Goal: Navigation & Orientation: Find specific page/section

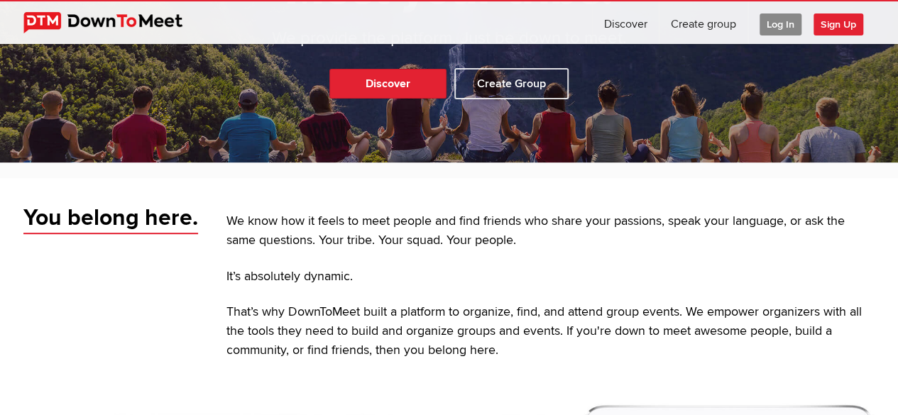
scroll to position [190, 0]
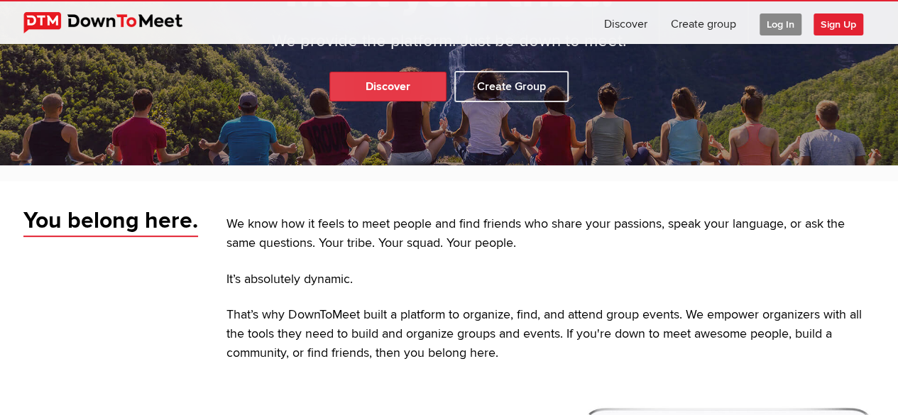
click at [388, 84] on link "Discover" at bounding box center [387, 87] width 117 height 30
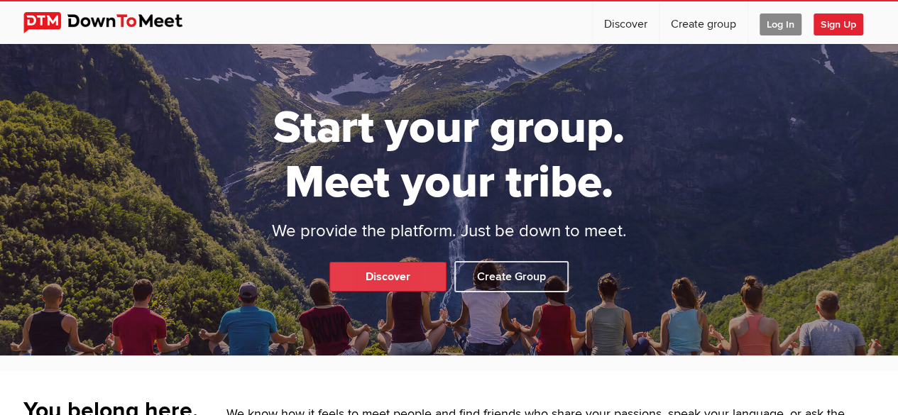
select select "null"
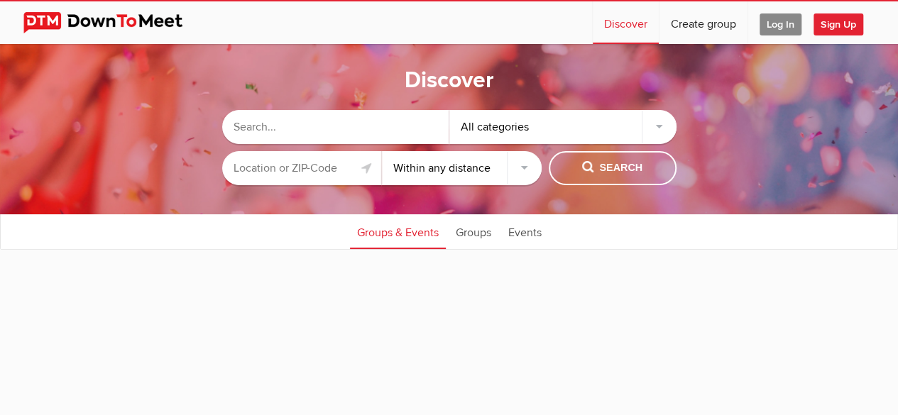
click at [320, 175] on input "text" at bounding box center [302, 168] width 160 height 34
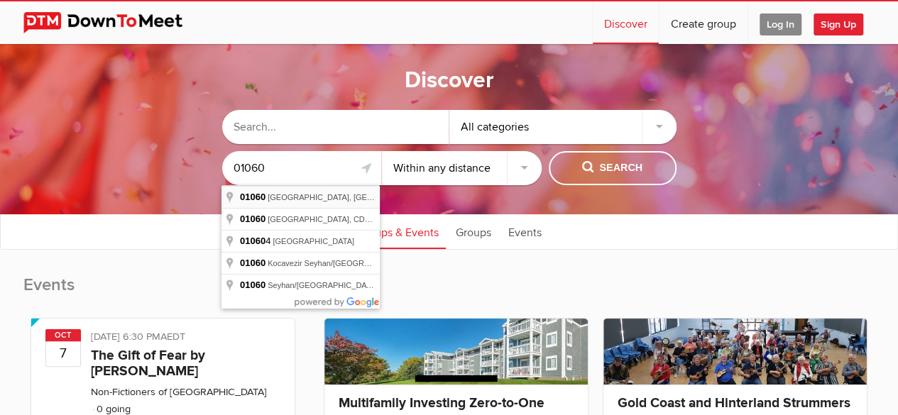
type input "[GEOGRAPHIC_DATA], [GEOGRAPHIC_DATA]"
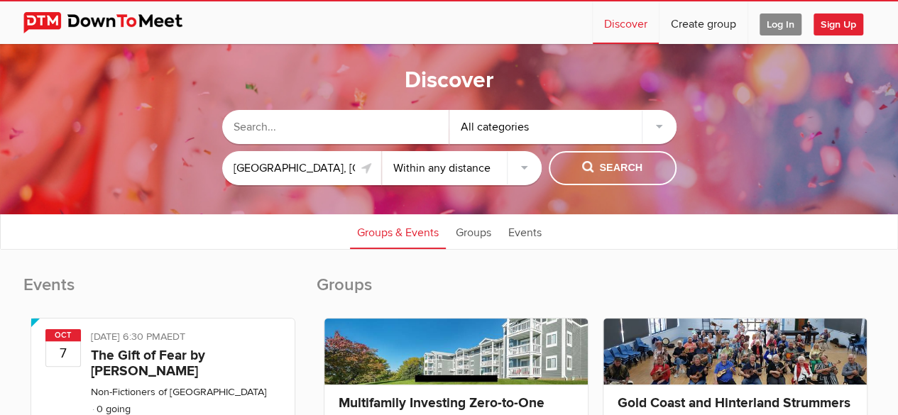
click at [433, 160] on select "Within 10 miles Within 25 miles Within 50 miles Within 100 miles Within any dis…" at bounding box center [462, 168] width 160 height 34
select select "10"
click at [382, 151] on select "Within 10 miles Within 25 miles Within 50 miles Within 100 miles Within any dis…" at bounding box center [462, 168] width 160 height 34
click at [517, 129] on div "All categories" at bounding box center [562, 127] width 227 height 34
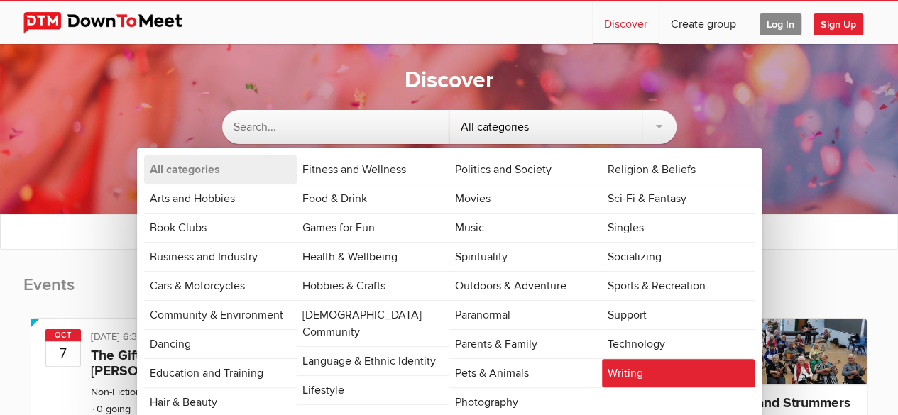
click at [631, 376] on link "Writing" at bounding box center [678, 373] width 153 height 28
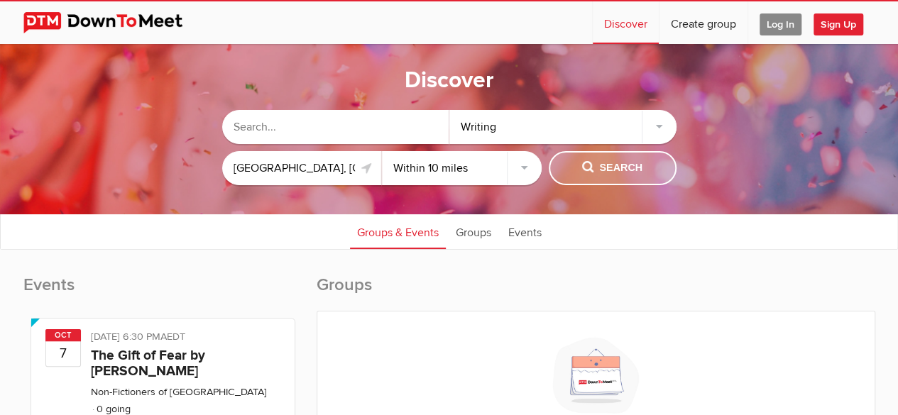
click at [622, 178] on button "Search" at bounding box center [613, 168] width 128 height 34
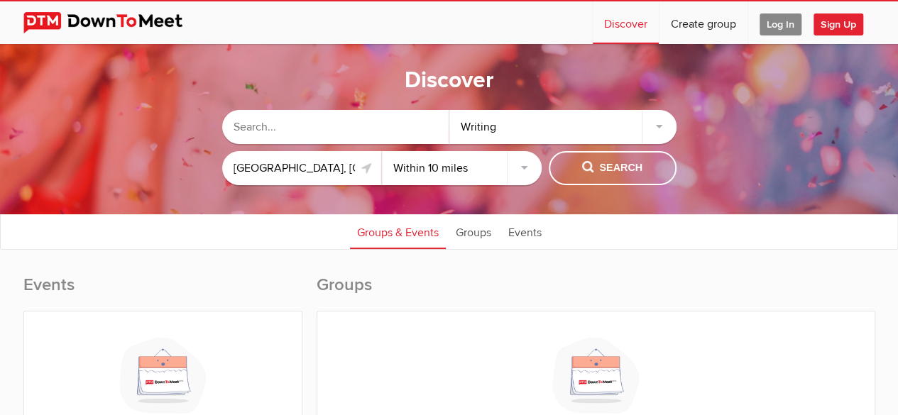
click at [530, 121] on div "Writing" at bounding box center [562, 127] width 227 height 34
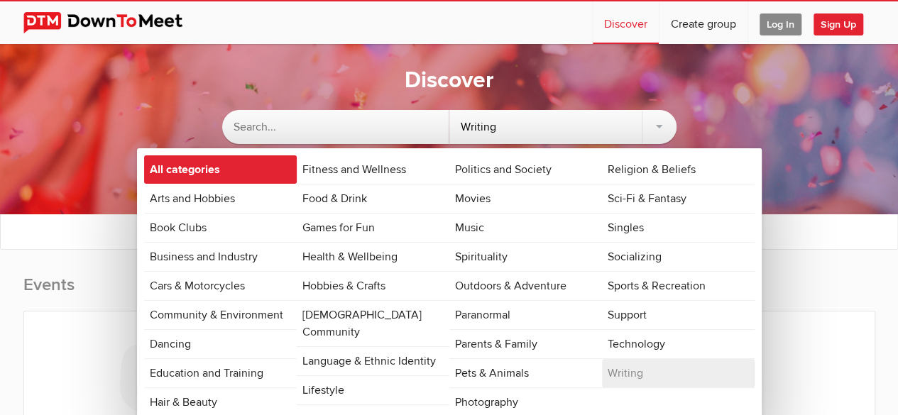
click at [247, 173] on link "All categories" at bounding box center [220, 170] width 153 height 28
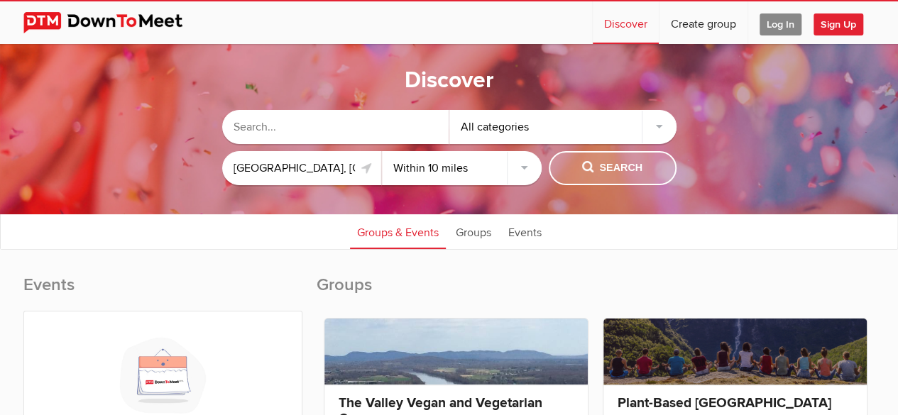
click at [596, 175] on span "Search" at bounding box center [612, 168] width 60 height 16
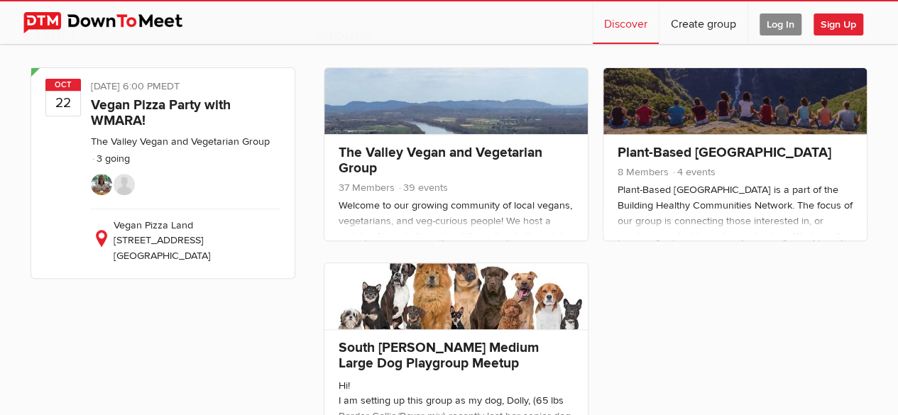
scroll to position [249, 0]
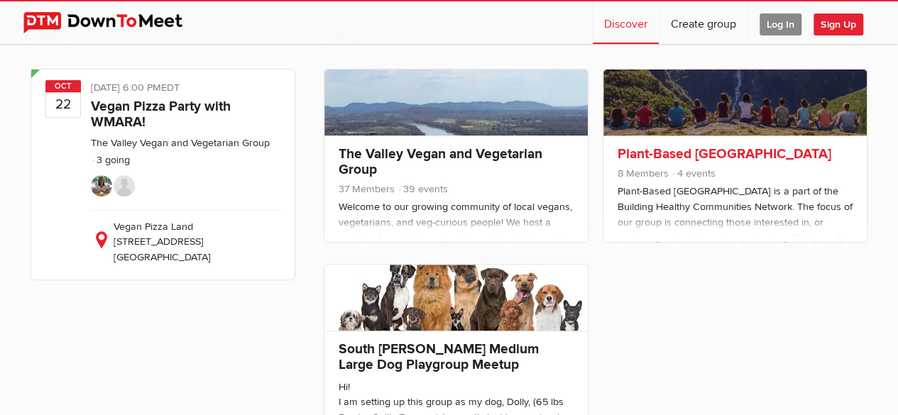
drag, startPoint x: 477, startPoint y: 138, endPoint x: 821, endPoint y: 228, distance: 355.1
click at [821, 228] on div "Plant-Based [GEOGRAPHIC_DATA] 8 Members 4 events Plant-Based [GEOGRAPHIC_DATA] …" at bounding box center [735, 189] width 263 height 107
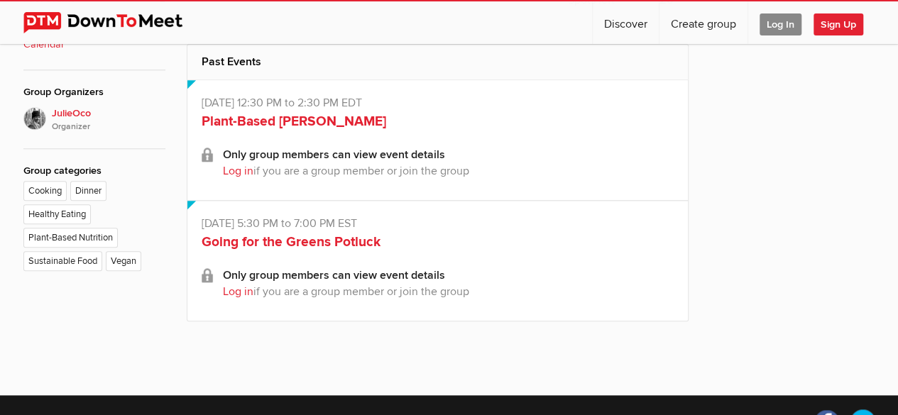
scroll to position [640, 0]
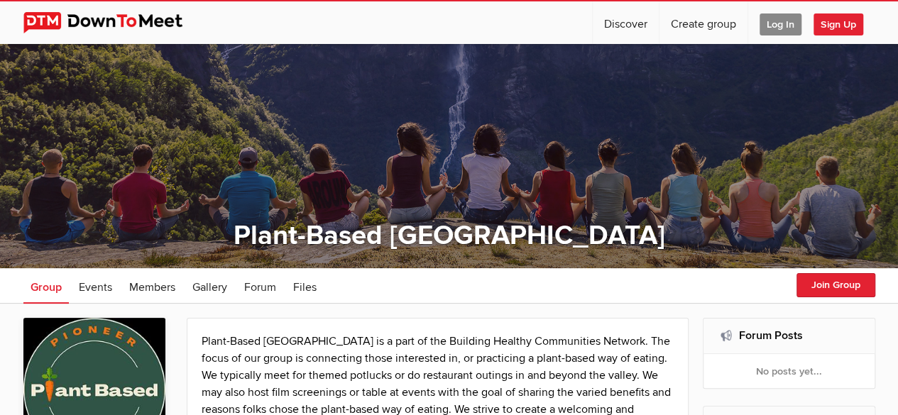
select select "null"
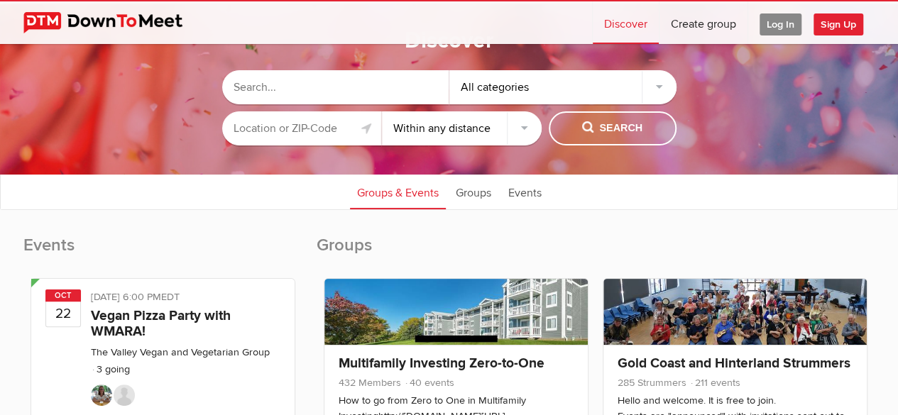
scroll to position [39, 0]
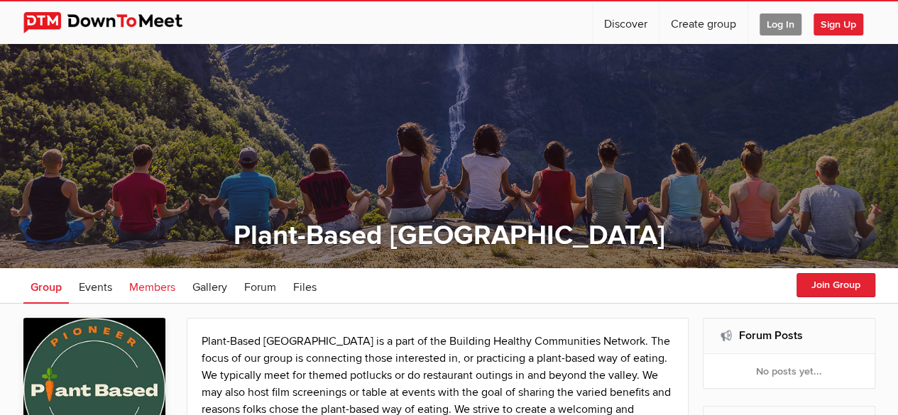
click at [145, 278] on link "Members" at bounding box center [152, 286] width 60 height 36
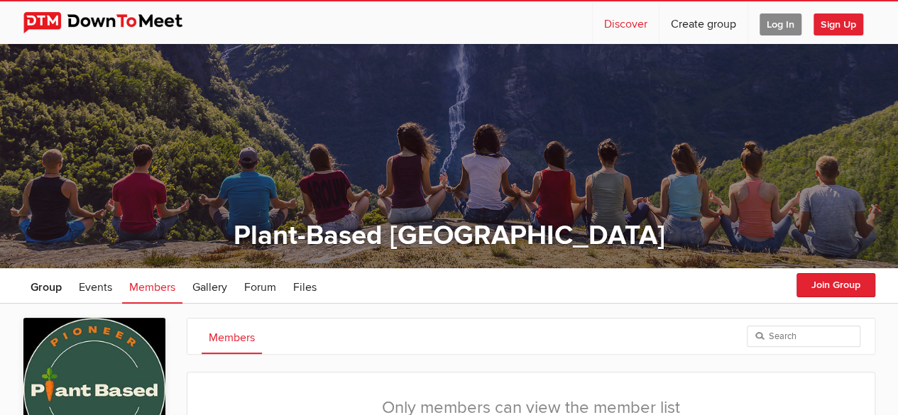
click at [626, 23] on link "Discover" at bounding box center [626, 22] width 66 height 43
select select "null"
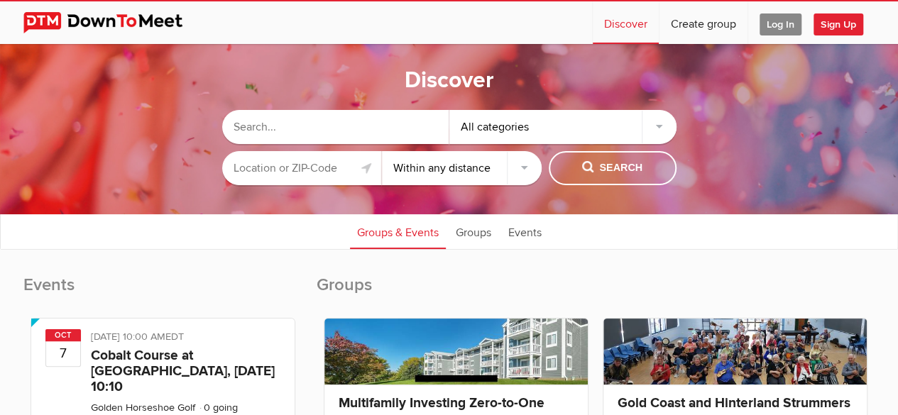
click at [320, 161] on input "text" at bounding box center [302, 168] width 160 height 34
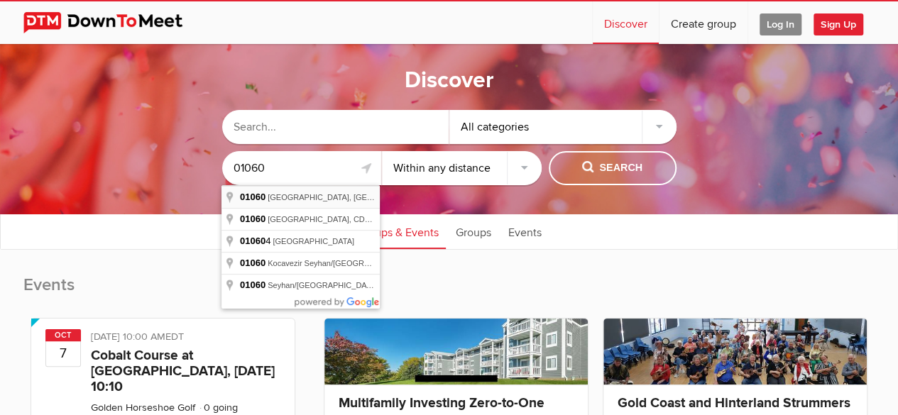
type input "[GEOGRAPHIC_DATA], [GEOGRAPHIC_DATA]"
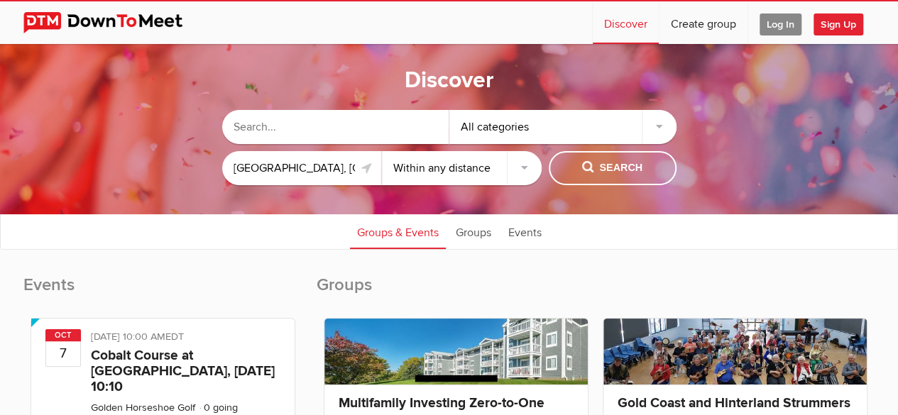
click at [466, 156] on select "Within 10 miles Within 25 miles Within 50 miles Within 100 miles Within any dis…" at bounding box center [462, 168] width 160 height 34
select select "10"
click at [382, 151] on select "Within 10 miles Within 25 miles Within 50 miles Within 100 miles Within any dis…" at bounding box center [462, 168] width 160 height 34
click at [620, 160] on span "Search" at bounding box center [612, 168] width 60 height 16
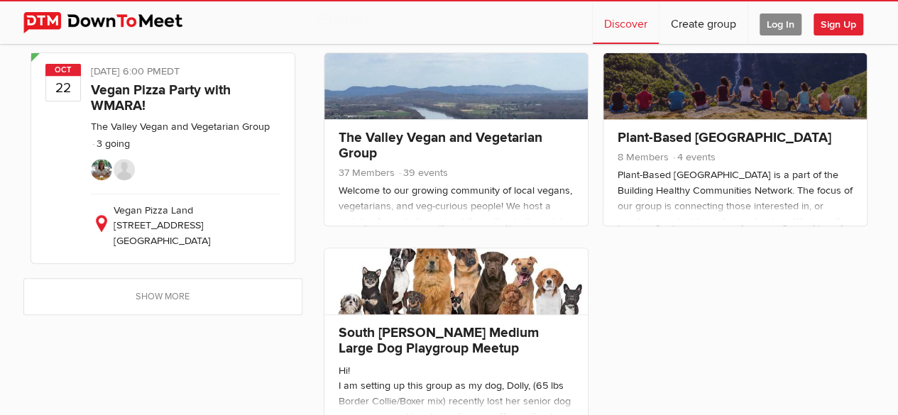
scroll to position [266, 0]
click at [445, 142] on link "The Valley Vegan and Vegetarian Group" at bounding box center [441, 145] width 204 height 33
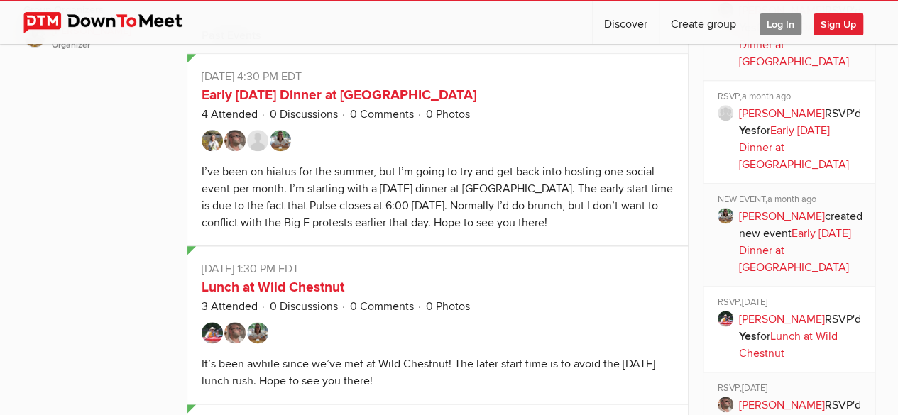
scroll to position [723, 0]
click at [282, 141] on img at bounding box center [280, 139] width 21 height 21
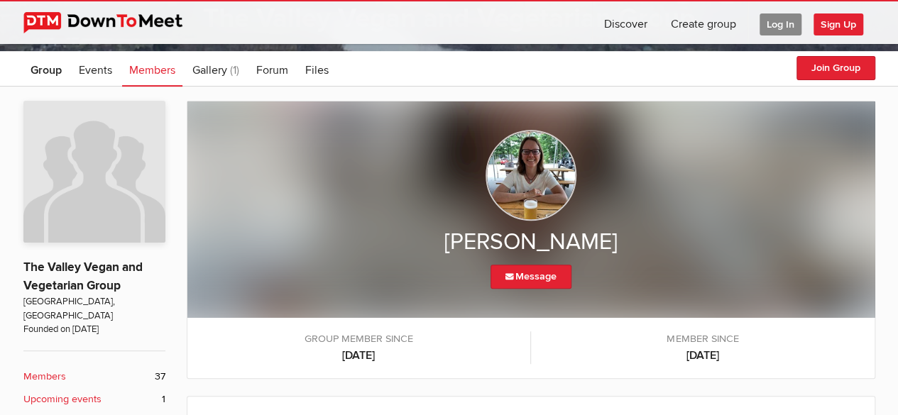
scroll to position [202, 0]
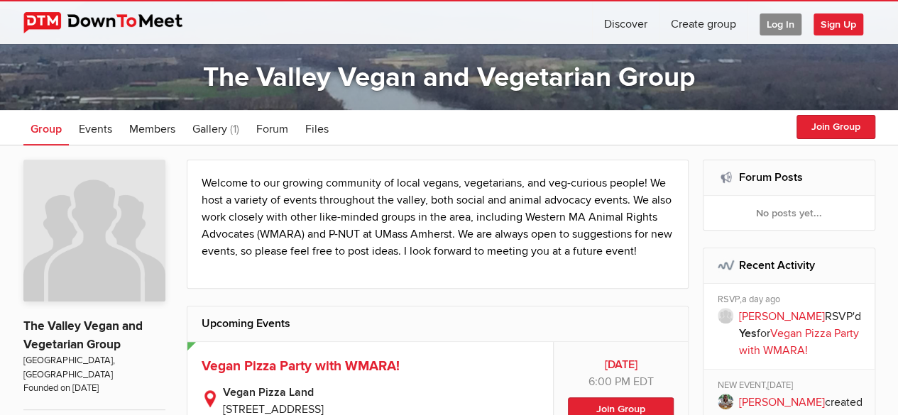
scroll to position [159, 0]
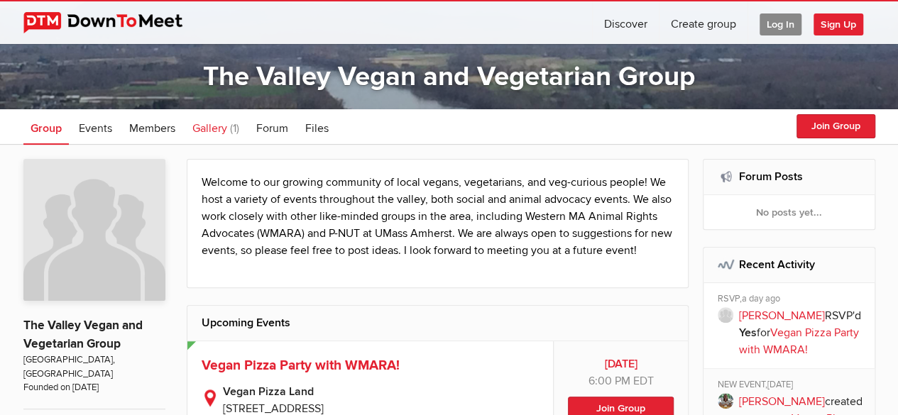
click at [226, 129] on span "Gallery" at bounding box center [209, 128] width 35 height 14
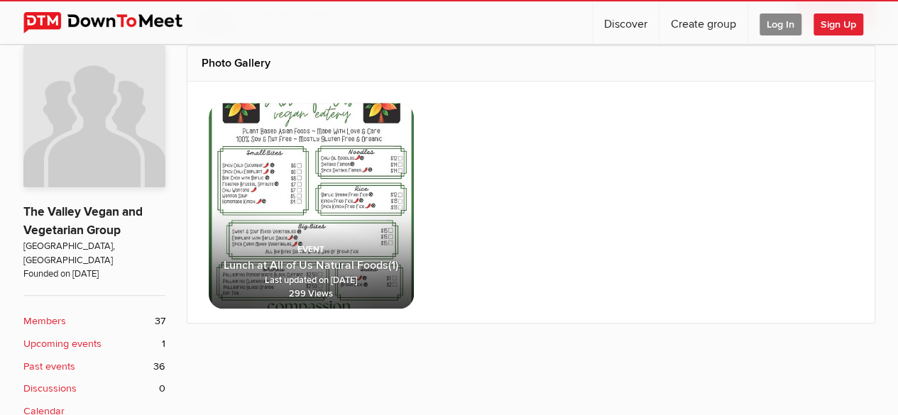
scroll to position [206, 0]
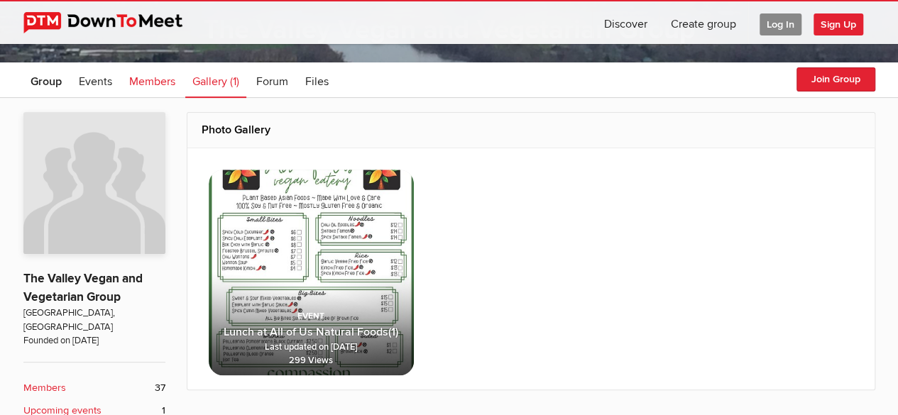
click at [152, 79] on span "Members" at bounding box center [152, 82] width 46 height 14
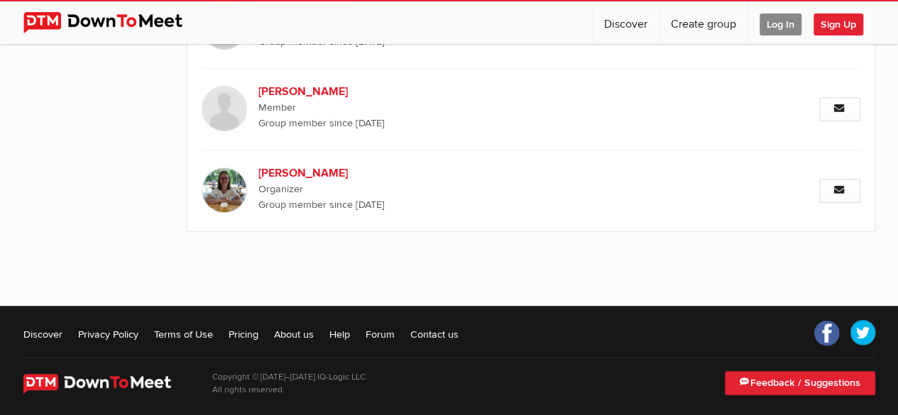
scroll to position [3161, 0]
